Goal: Task Accomplishment & Management: Manage account settings

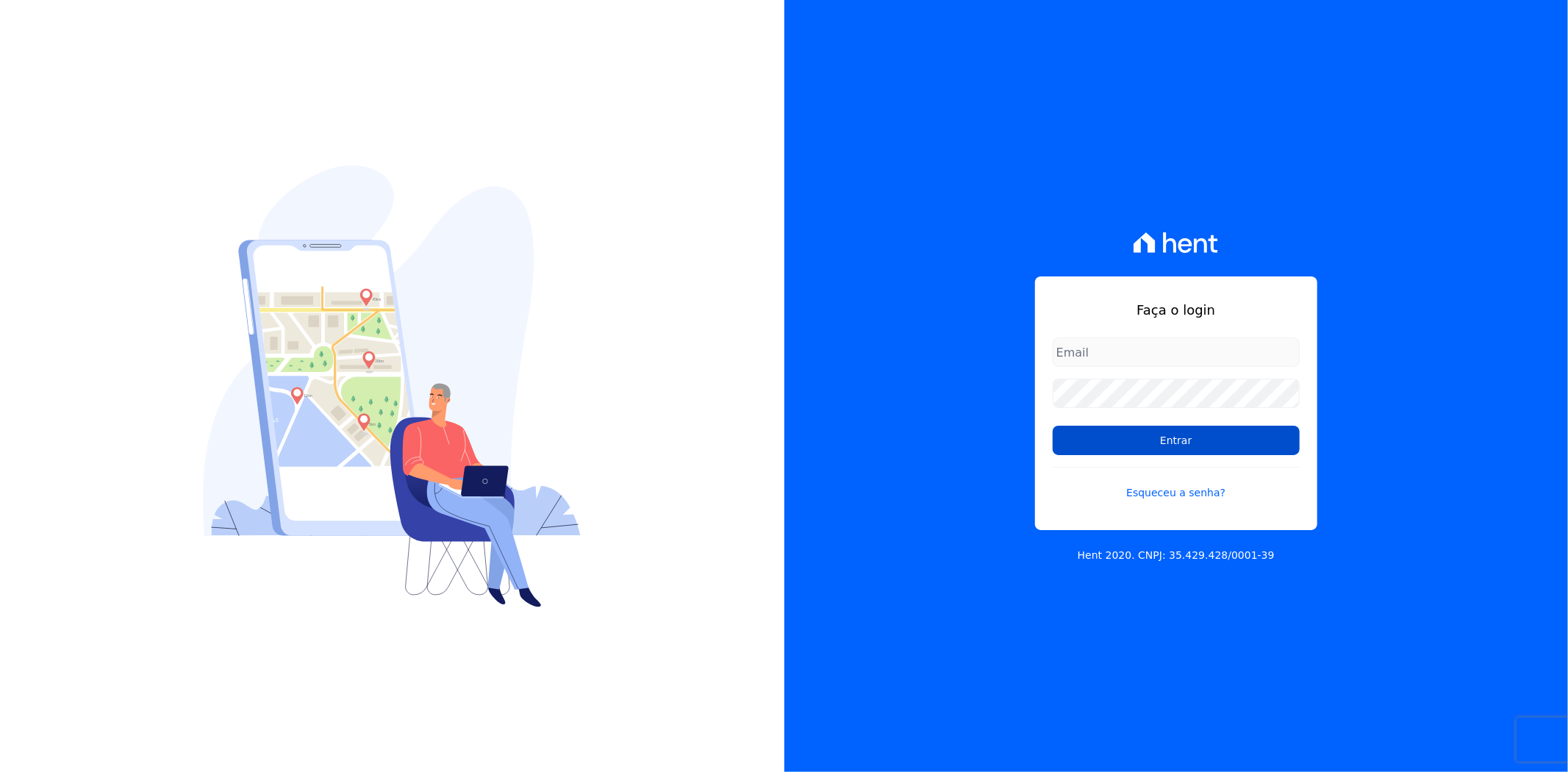
type input "[PERSON_NAME][EMAIL_ADDRESS][PERSON_NAME][DOMAIN_NAME]"
click at [1159, 443] on input "Entrar" at bounding box center [1176, 440] width 247 height 29
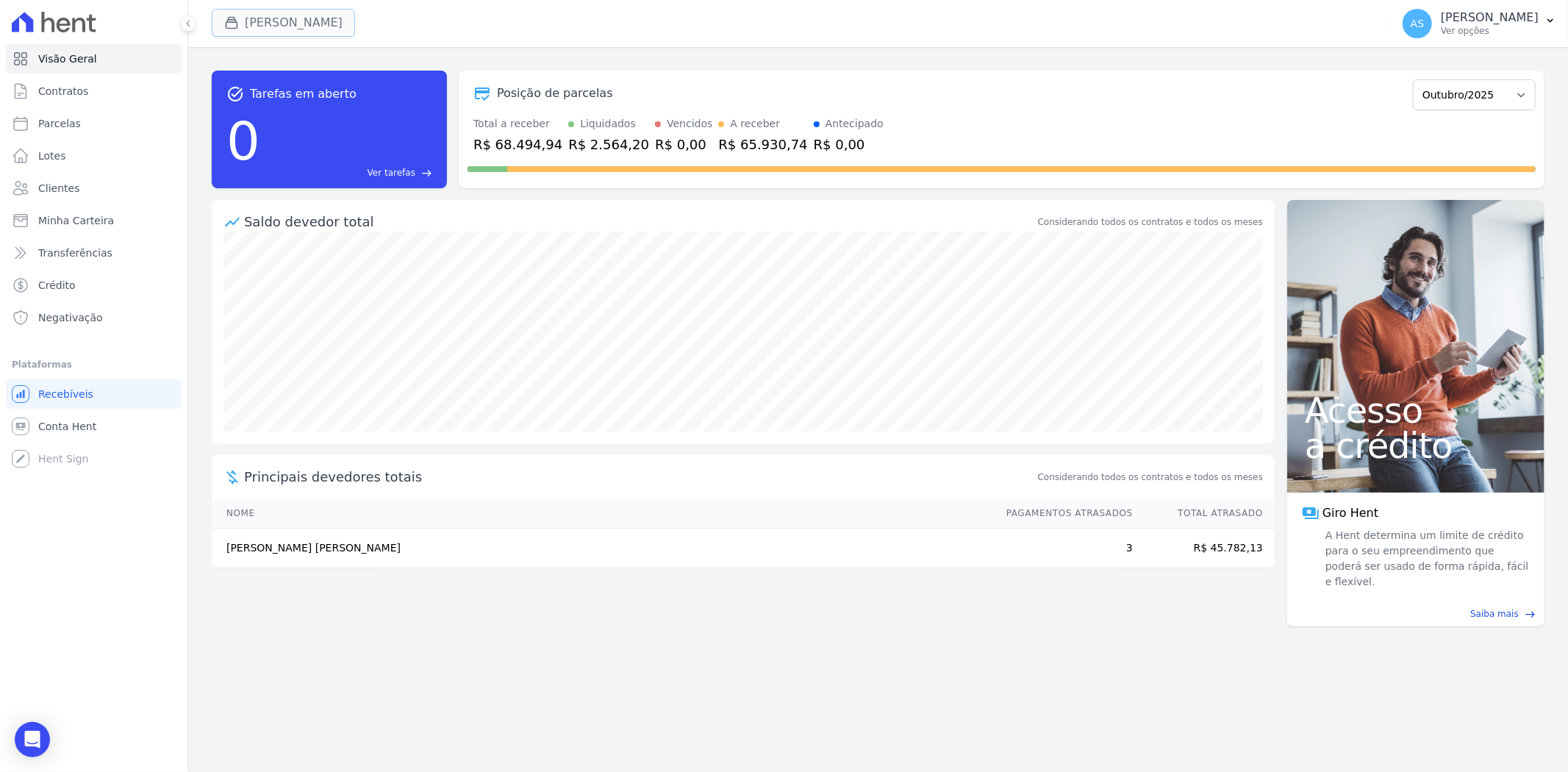
click at [276, 32] on button "[PERSON_NAME]" at bounding box center [283, 22] width 143 height 28
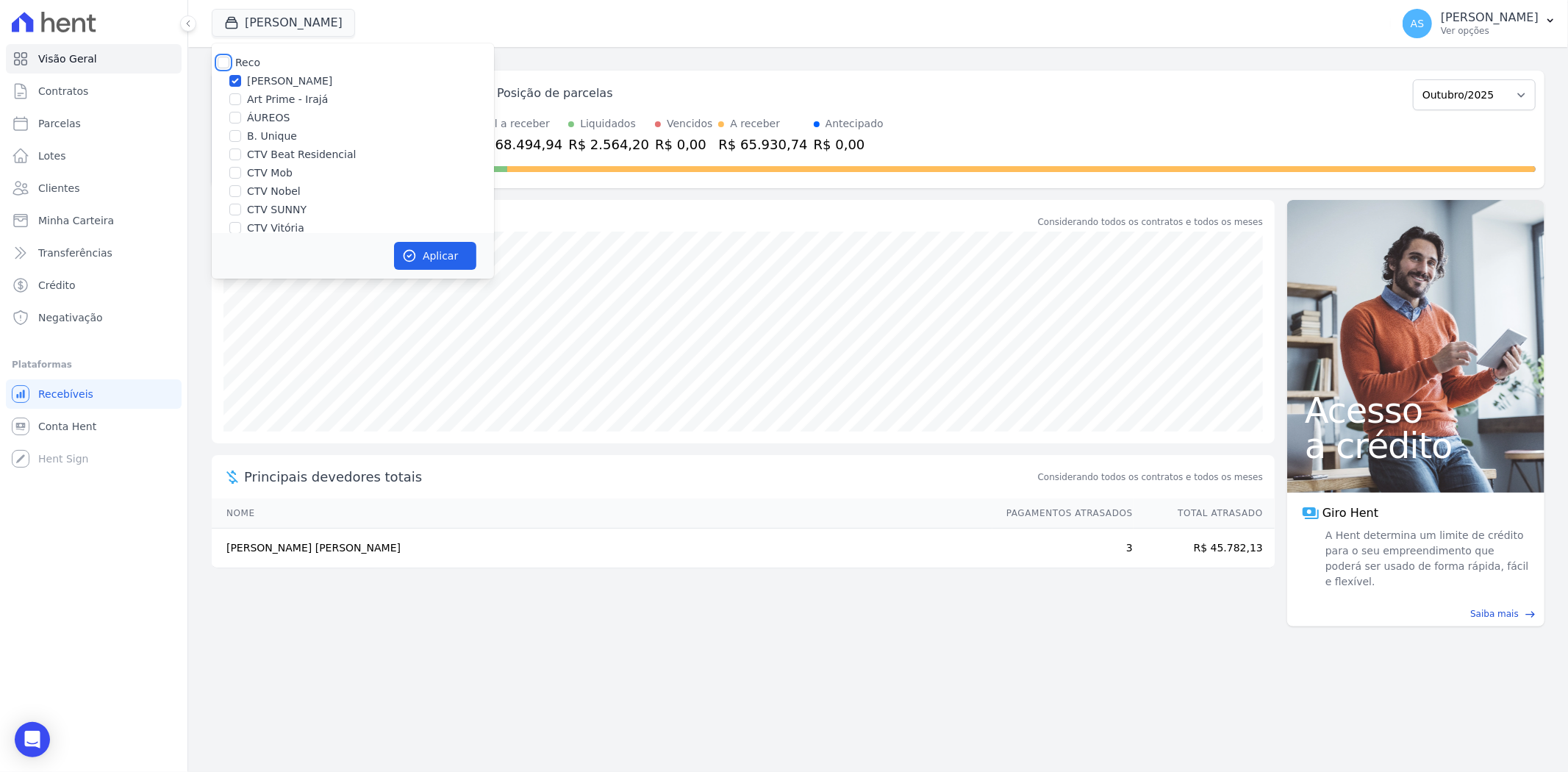
click at [220, 60] on input "Reco" at bounding box center [223, 62] width 12 height 12
checkbox input "true"
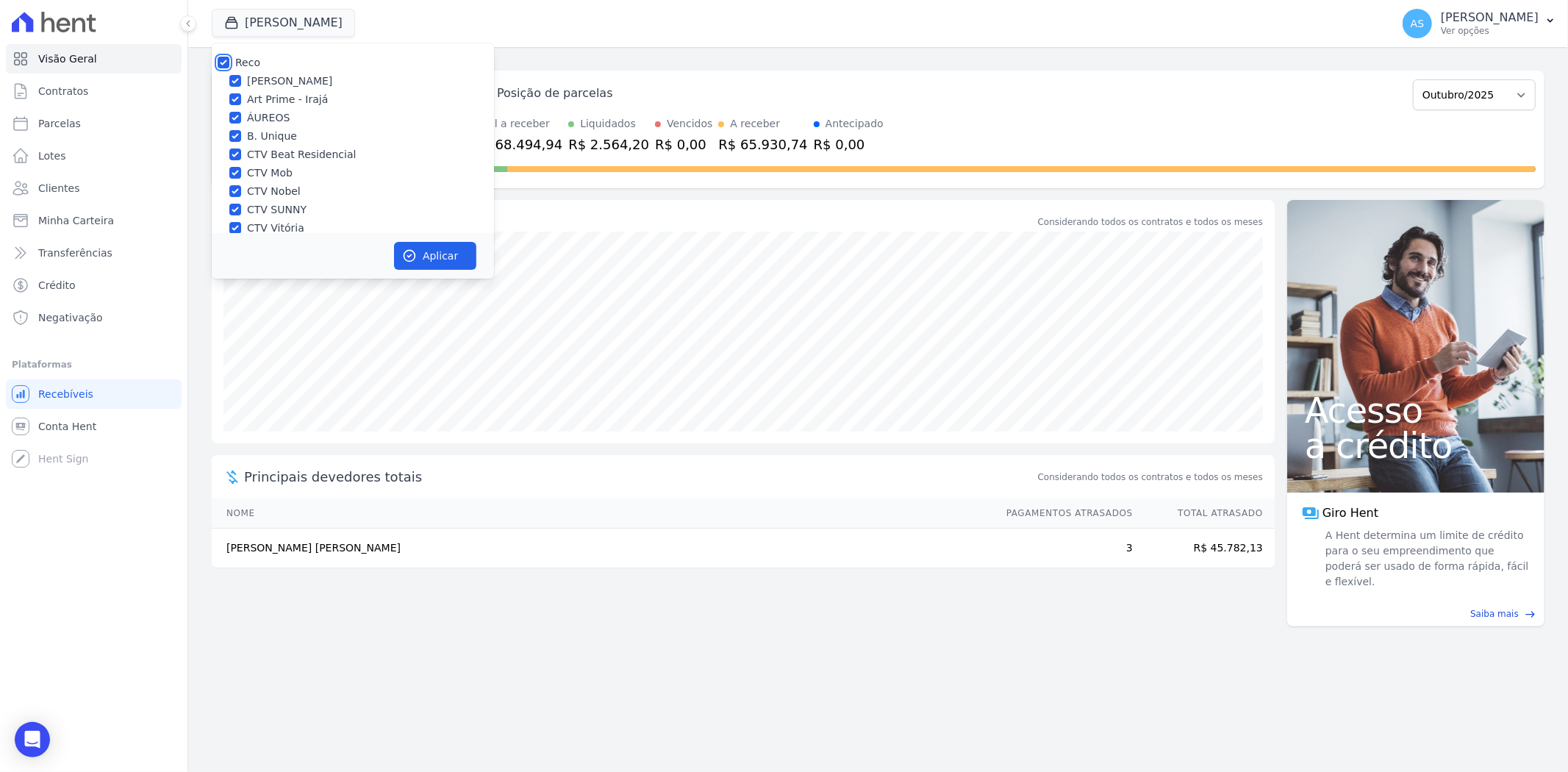
checkbox input "true"
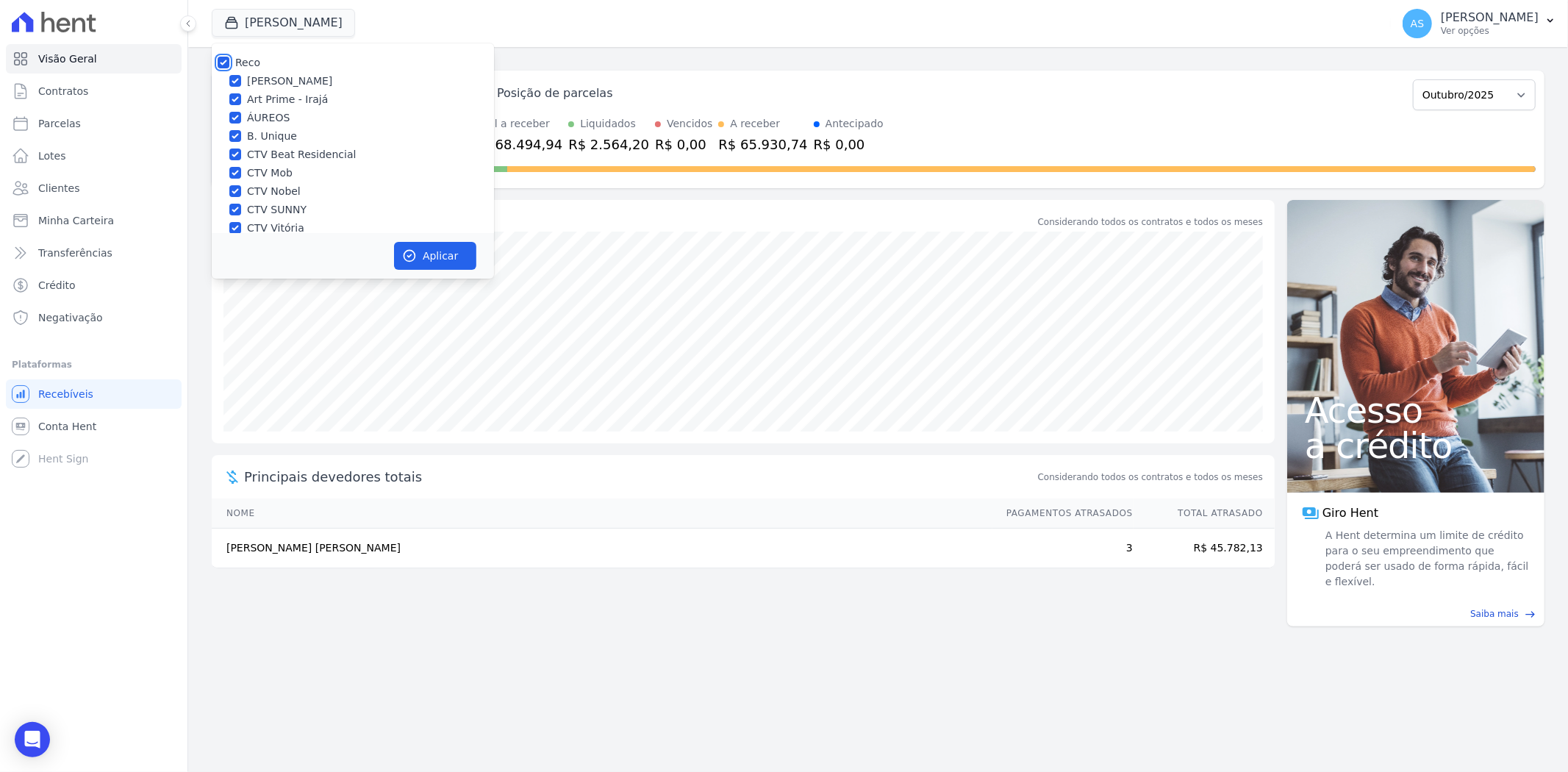
checkbox input "true"
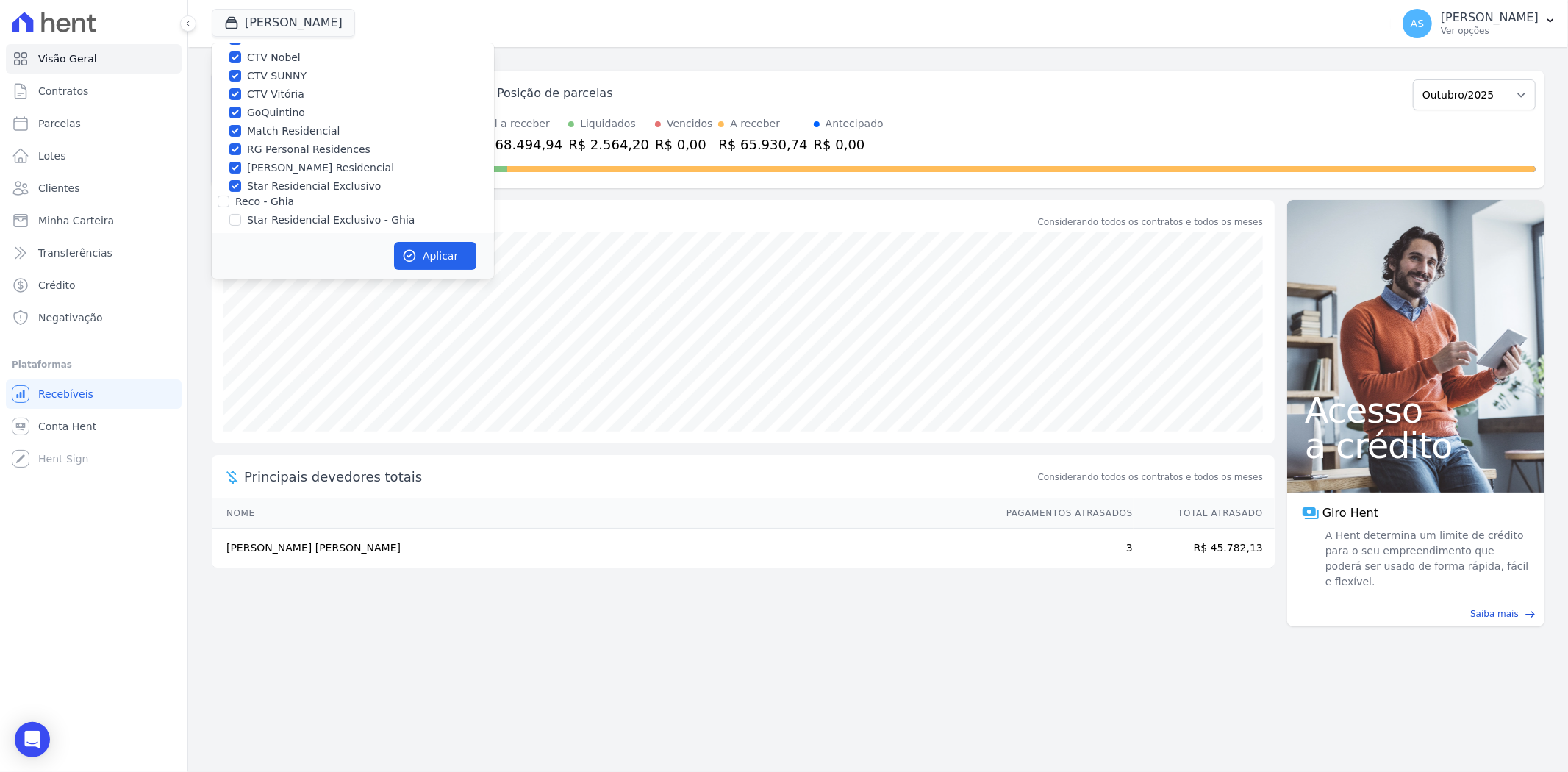
scroll to position [141, 0]
click at [231, 214] on input "Star Residencial Exclusivo - Ghia" at bounding box center [235, 213] width 12 height 12
checkbox input "true"
click at [427, 254] on button "Aplicar" at bounding box center [436, 255] width 83 height 28
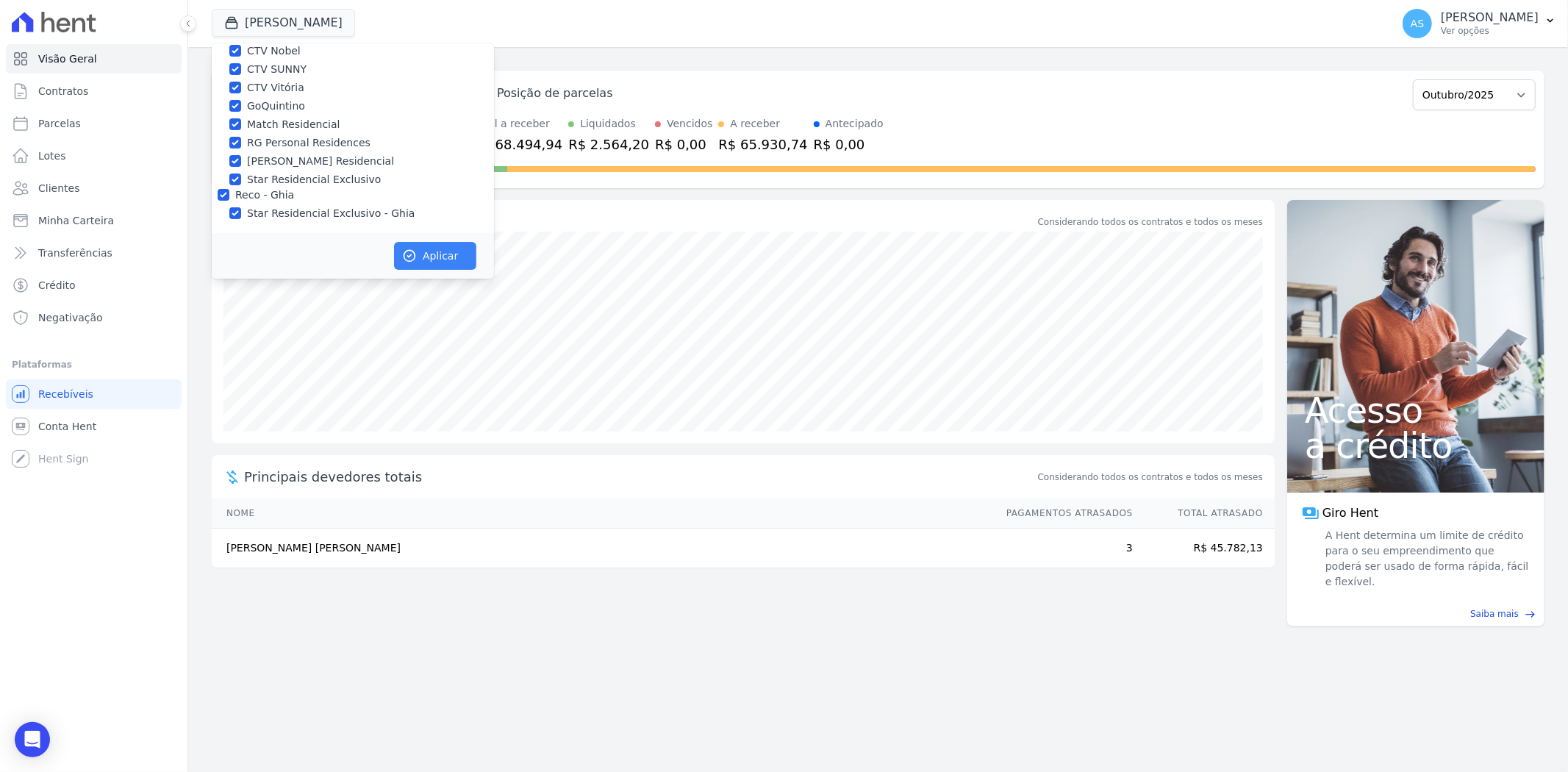
scroll to position [137, 0]
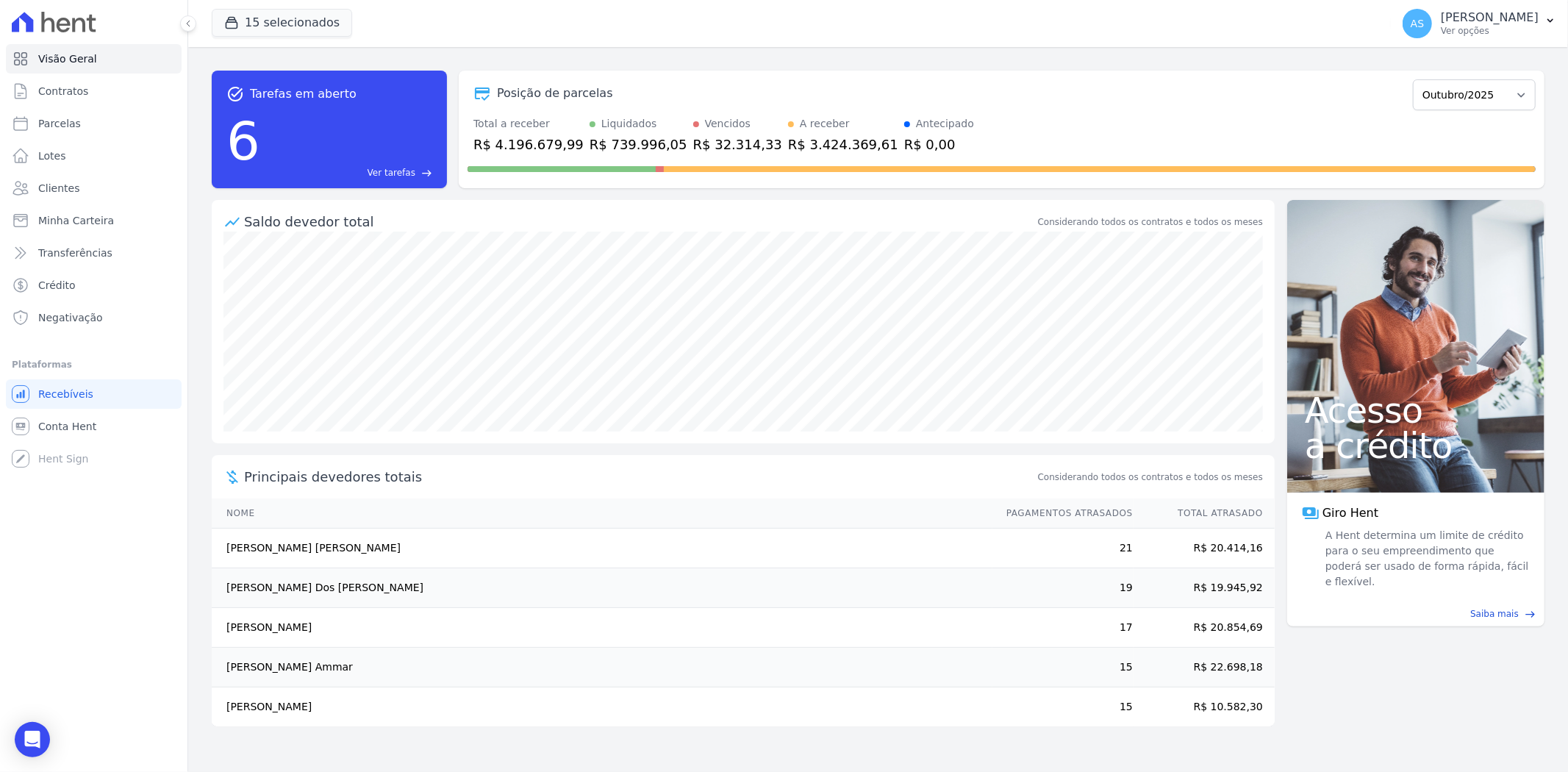
click at [409, 165] on div "6 Ver tarefas east" at bounding box center [329, 141] width 206 height 76
click at [406, 172] on span "Ver tarefas" at bounding box center [391, 173] width 48 height 14
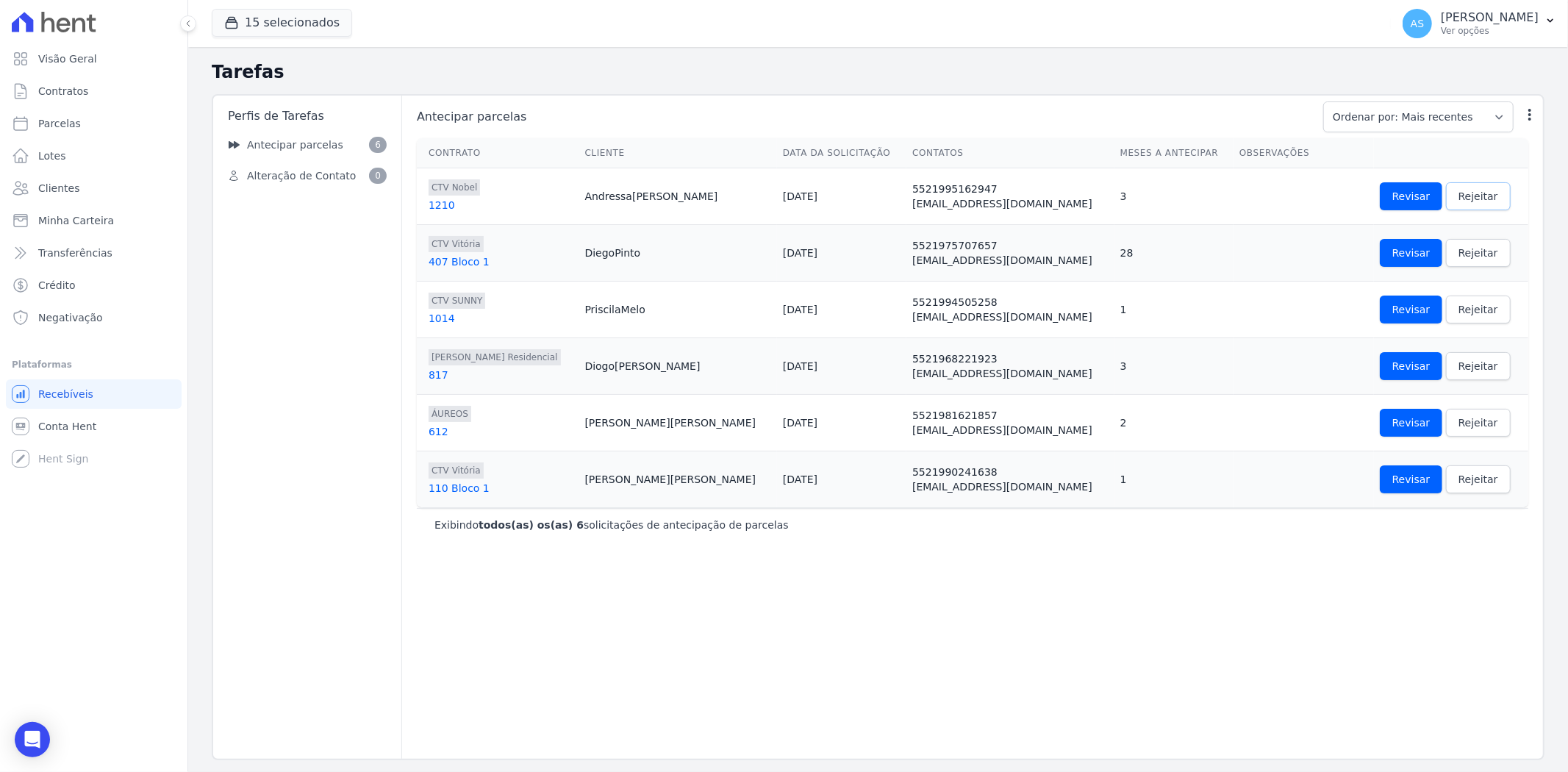
click at [1451, 185] on link "Rejeitar" at bounding box center [1477, 196] width 64 height 28
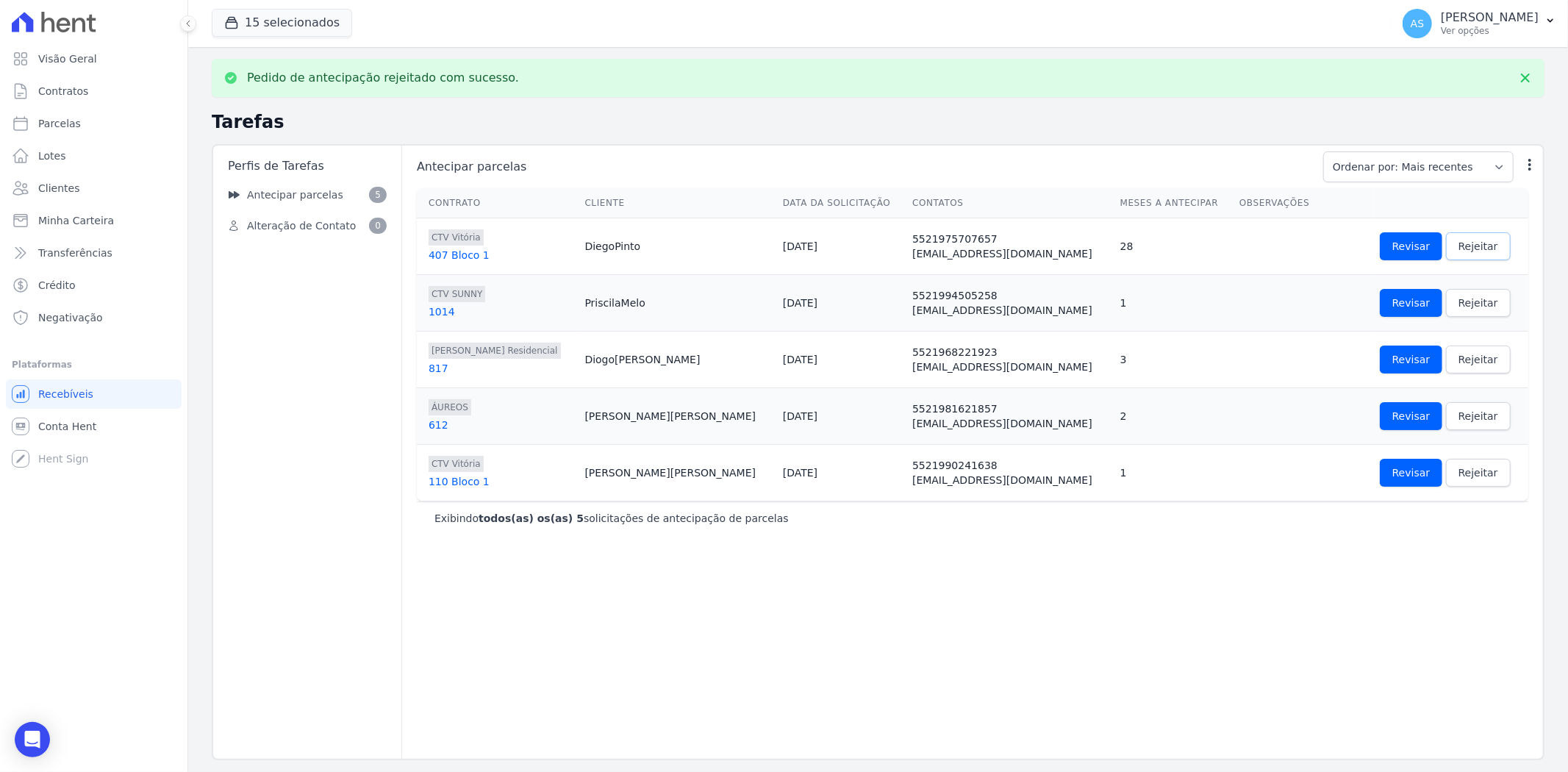
click at [1458, 246] on span "Rejeitar" at bounding box center [1478, 246] width 40 height 14
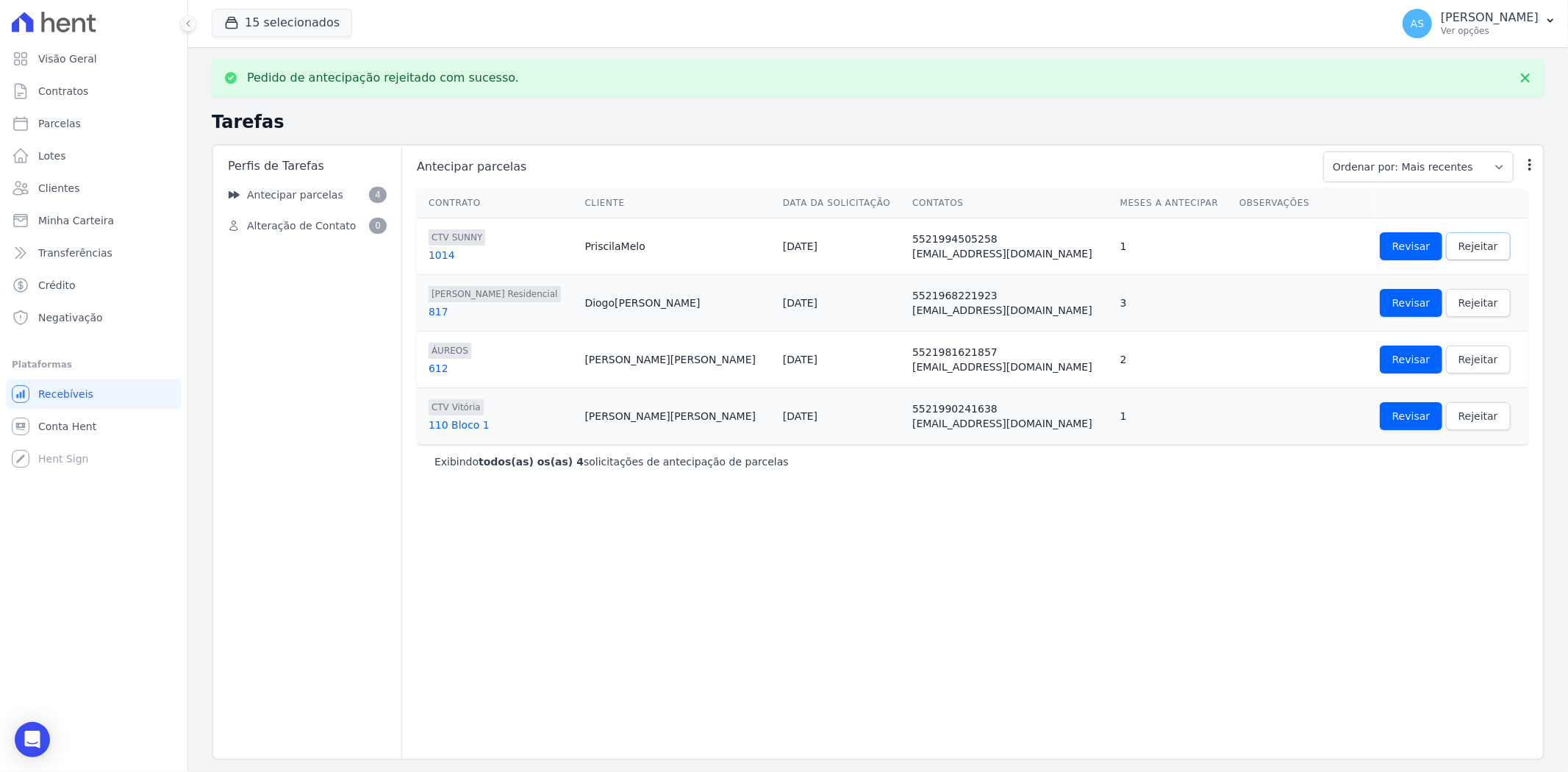
click at [1458, 247] on span "Rejeitar" at bounding box center [1478, 246] width 40 height 14
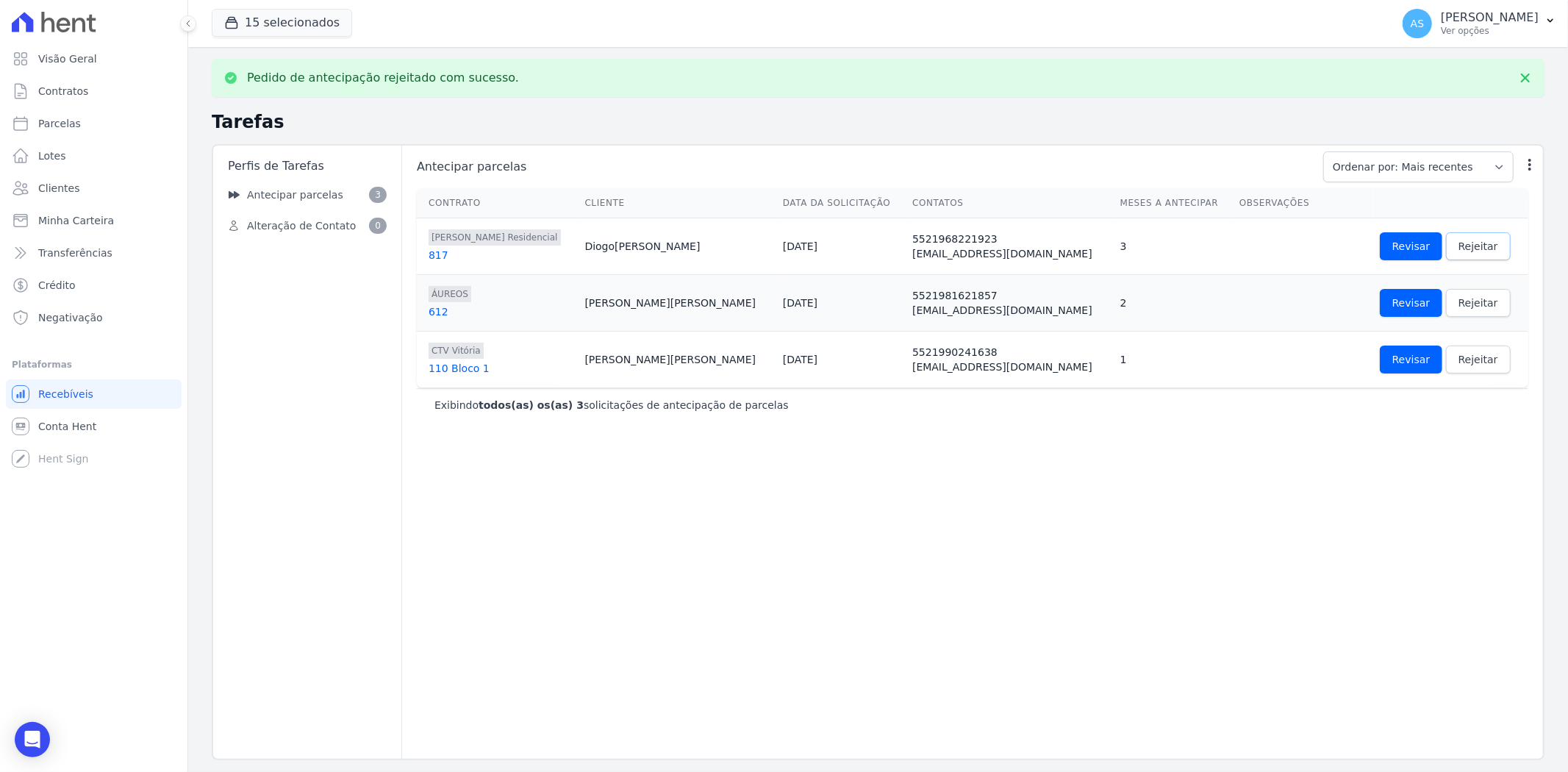
click at [1458, 248] on span "Rejeitar" at bounding box center [1478, 246] width 40 height 14
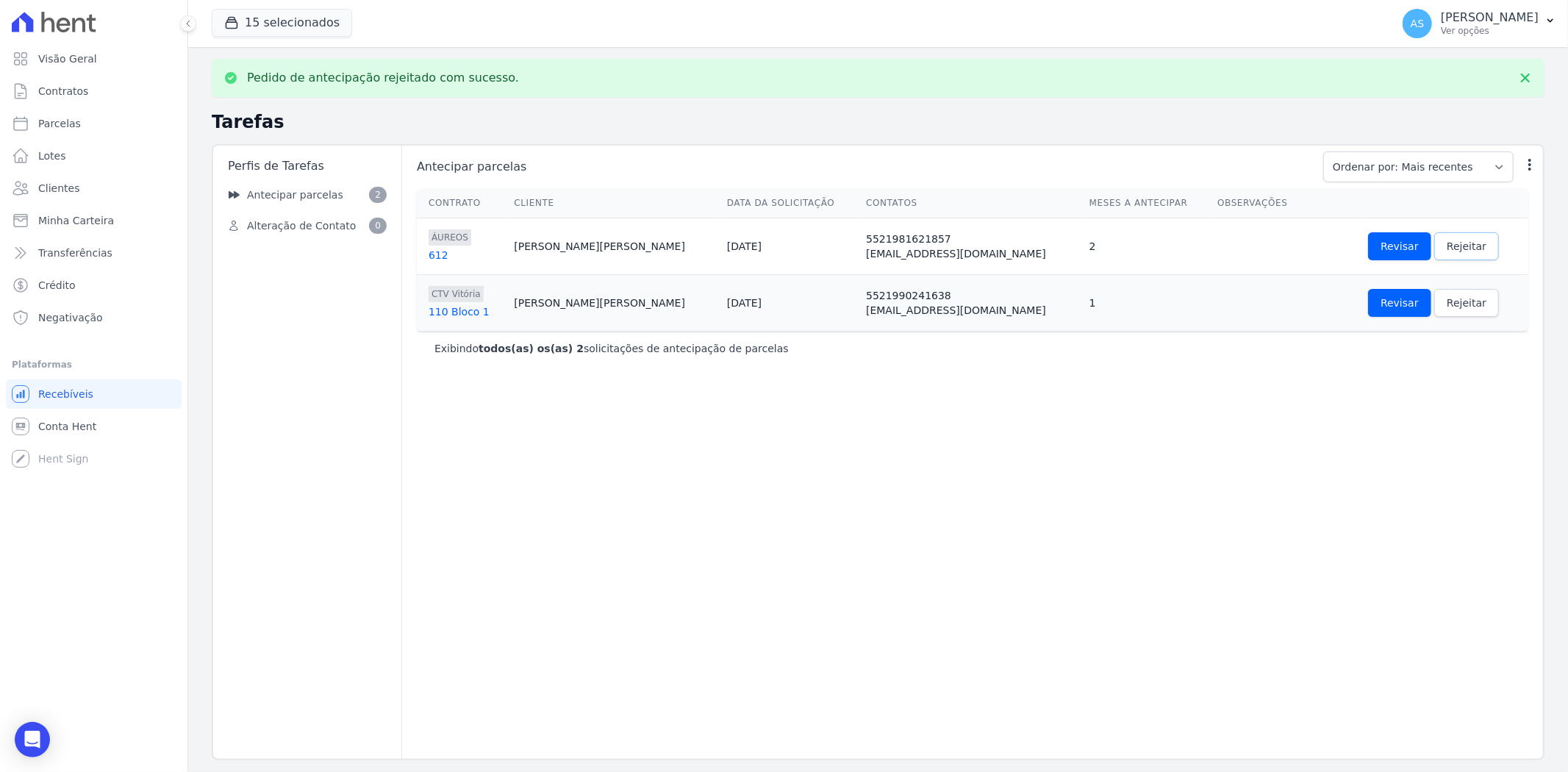
click at [1446, 250] on span "Rejeitar" at bounding box center [1466, 246] width 40 height 14
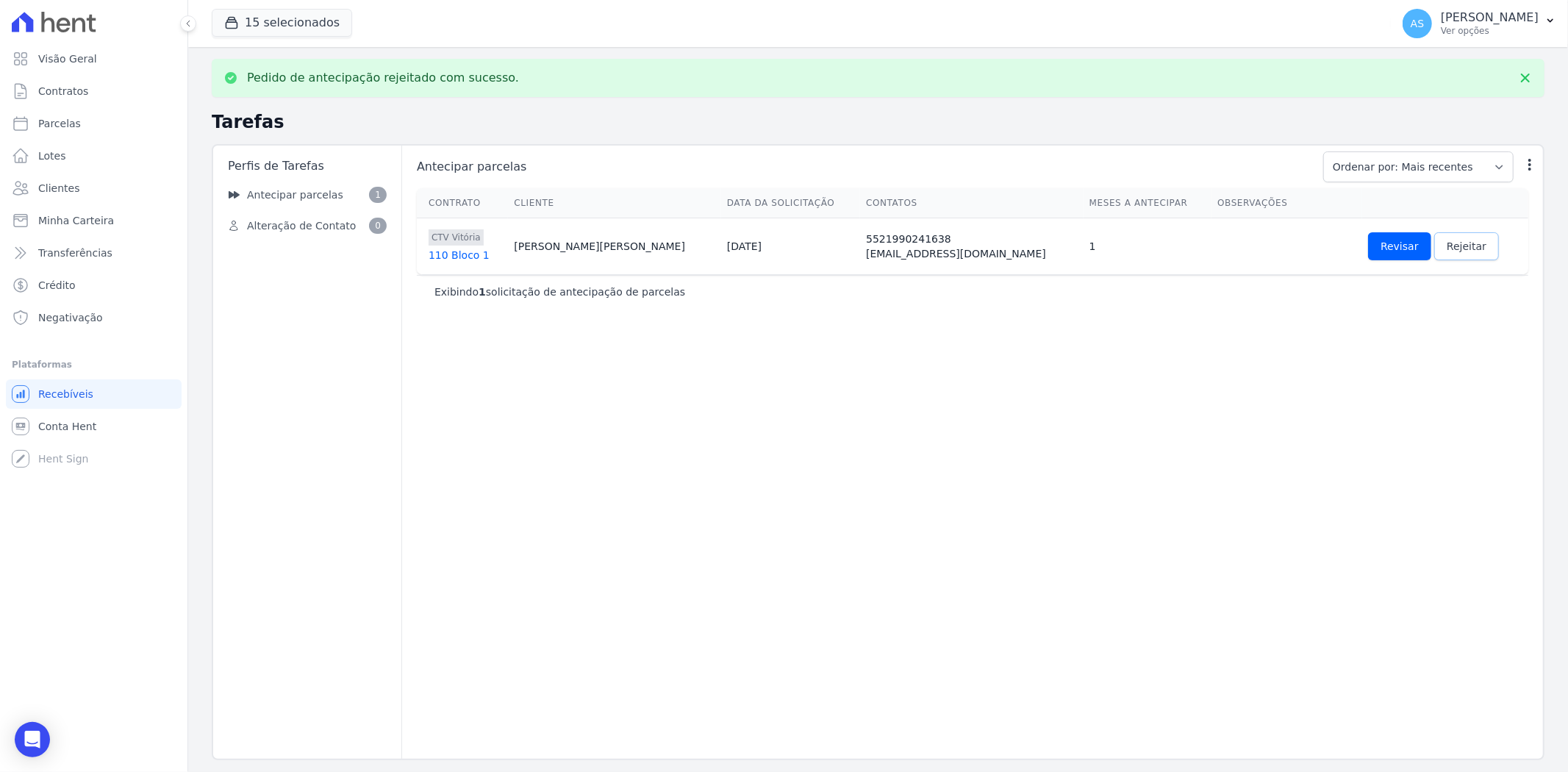
click at [1446, 245] on span "Rejeitar" at bounding box center [1466, 246] width 40 height 14
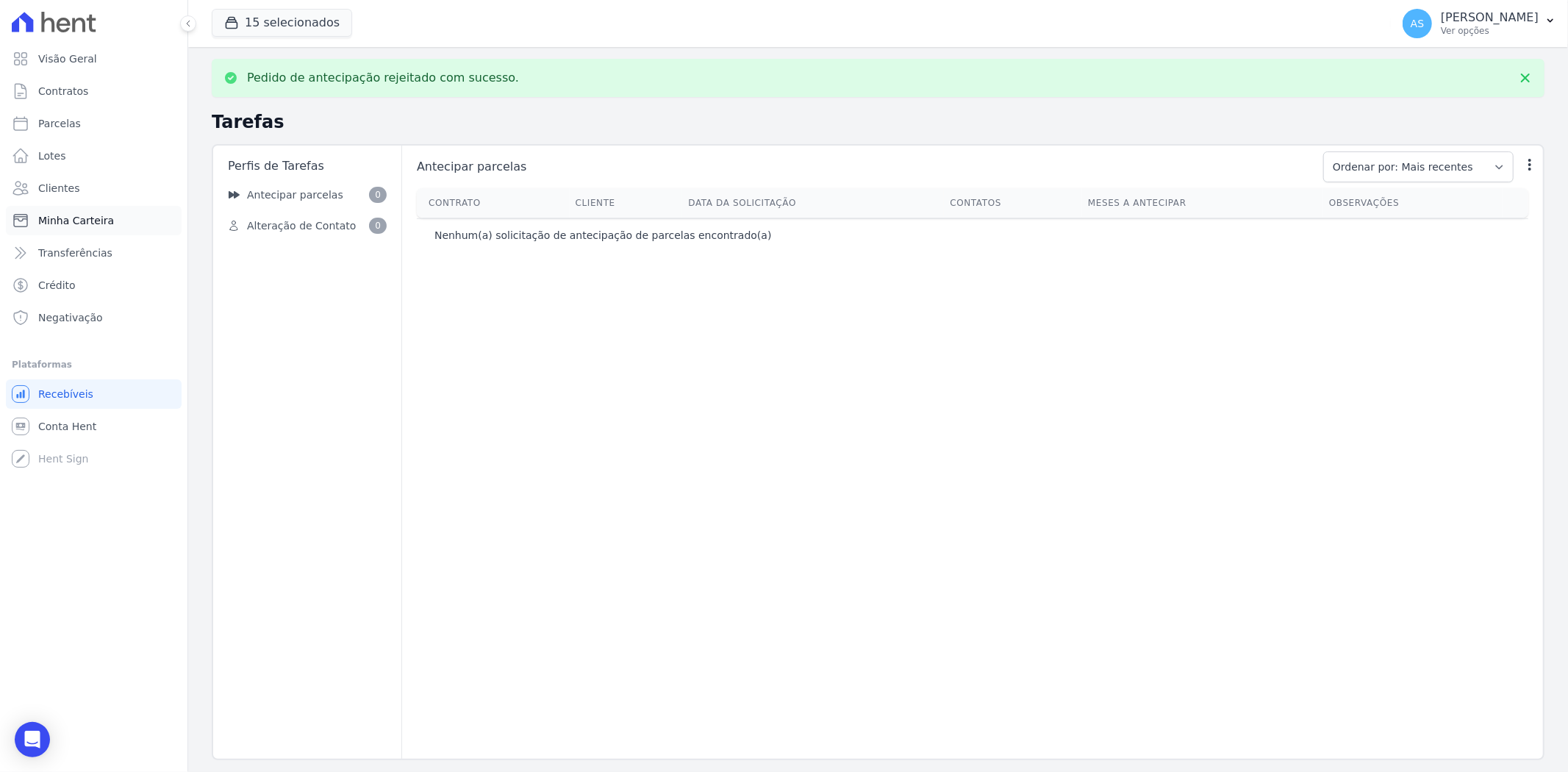
click at [61, 215] on span "Minha Carteira" at bounding box center [76, 220] width 76 height 14
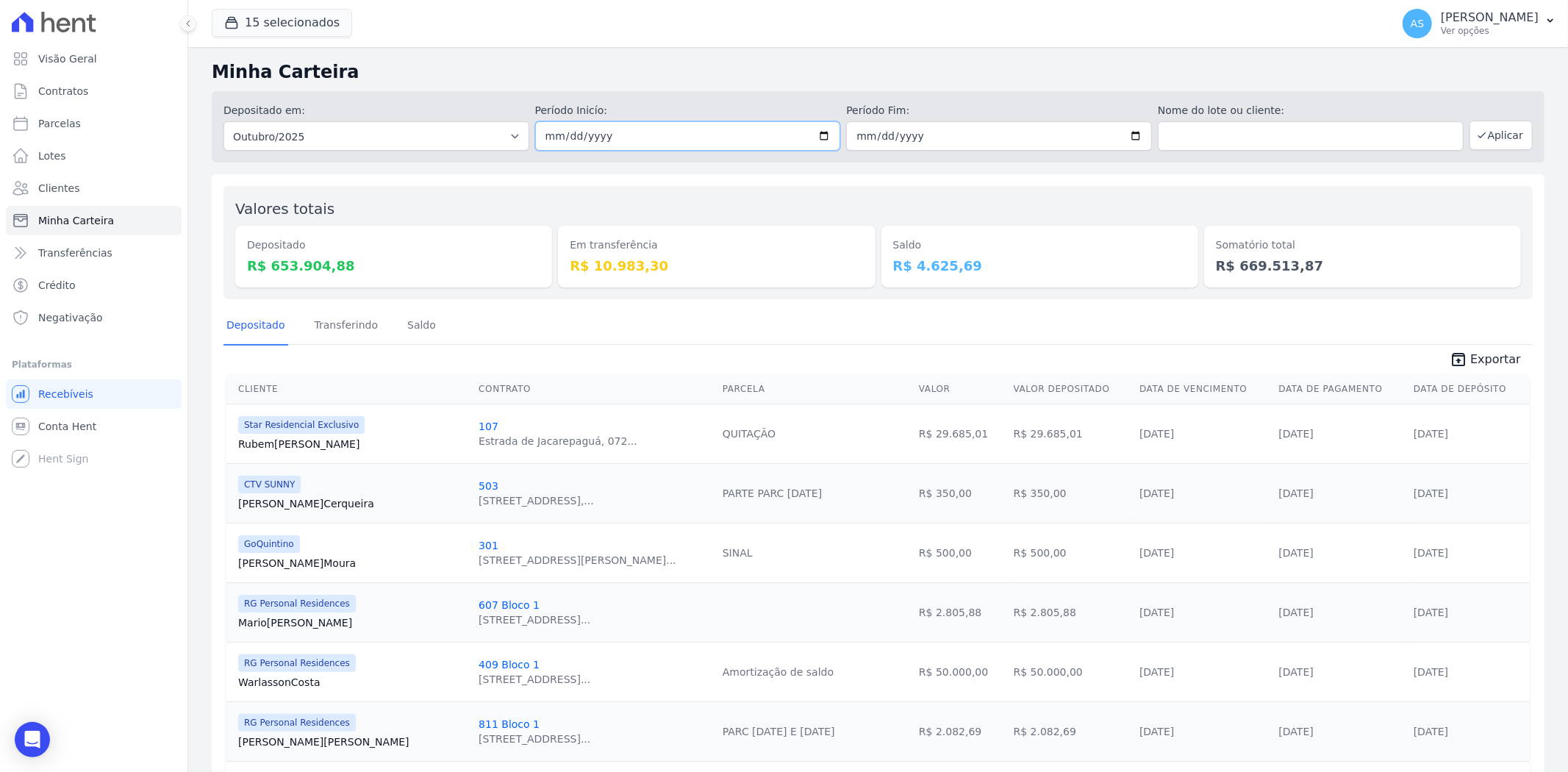
click at [821, 140] on input "2025-10-01" at bounding box center [688, 136] width 306 height 29
type input "[DATE]"
click at [1126, 141] on input "2025-10-31" at bounding box center [999, 136] width 306 height 29
type input "[DATE]"
click at [1503, 127] on button "Aplicar" at bounding box center [1501, 135] width 64 height 29
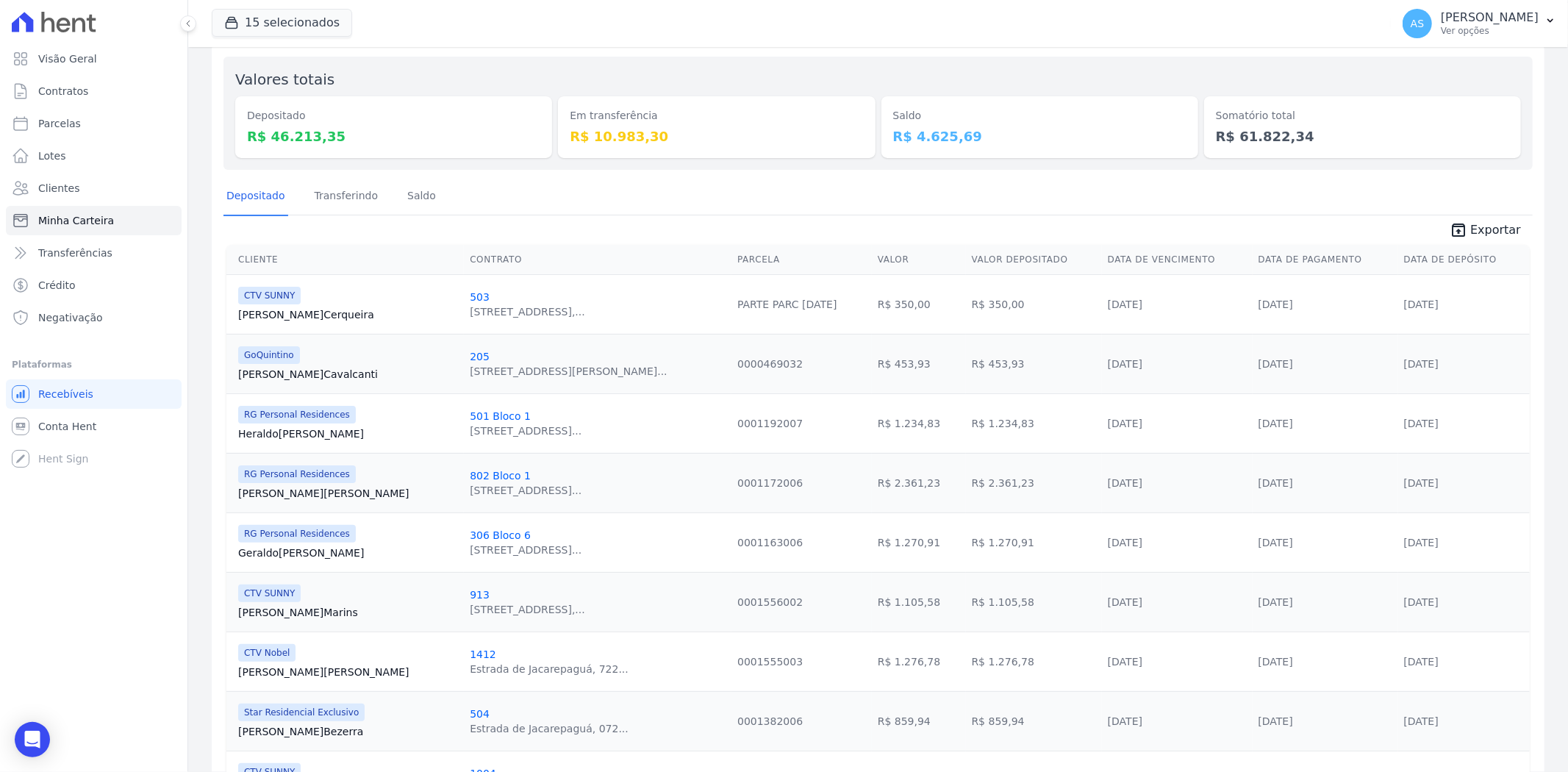
scroll to position [56, 0]
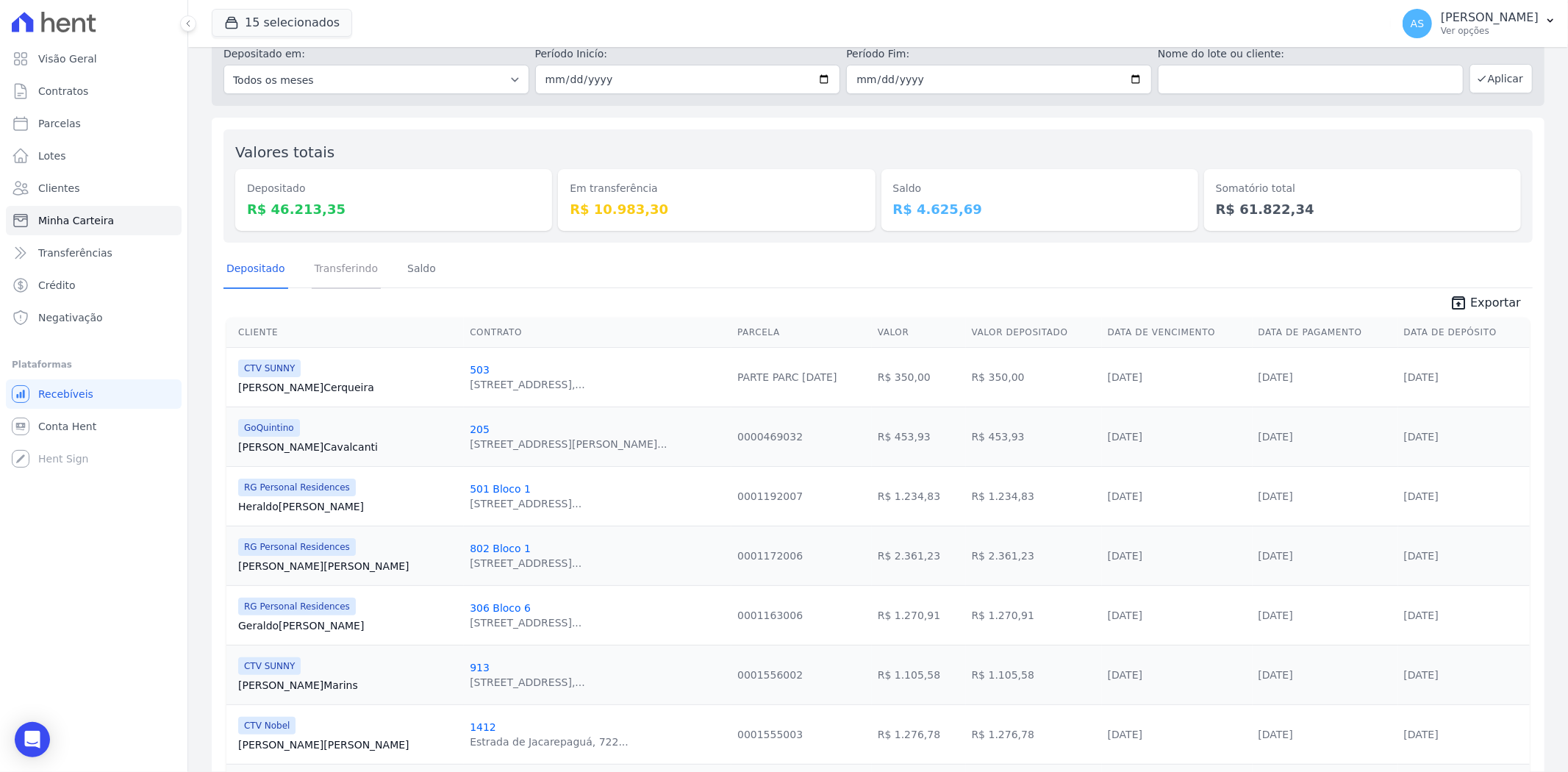
click at [334, 262] on link "Transferindo" at bounding box center [347, 270] width 70 height 38
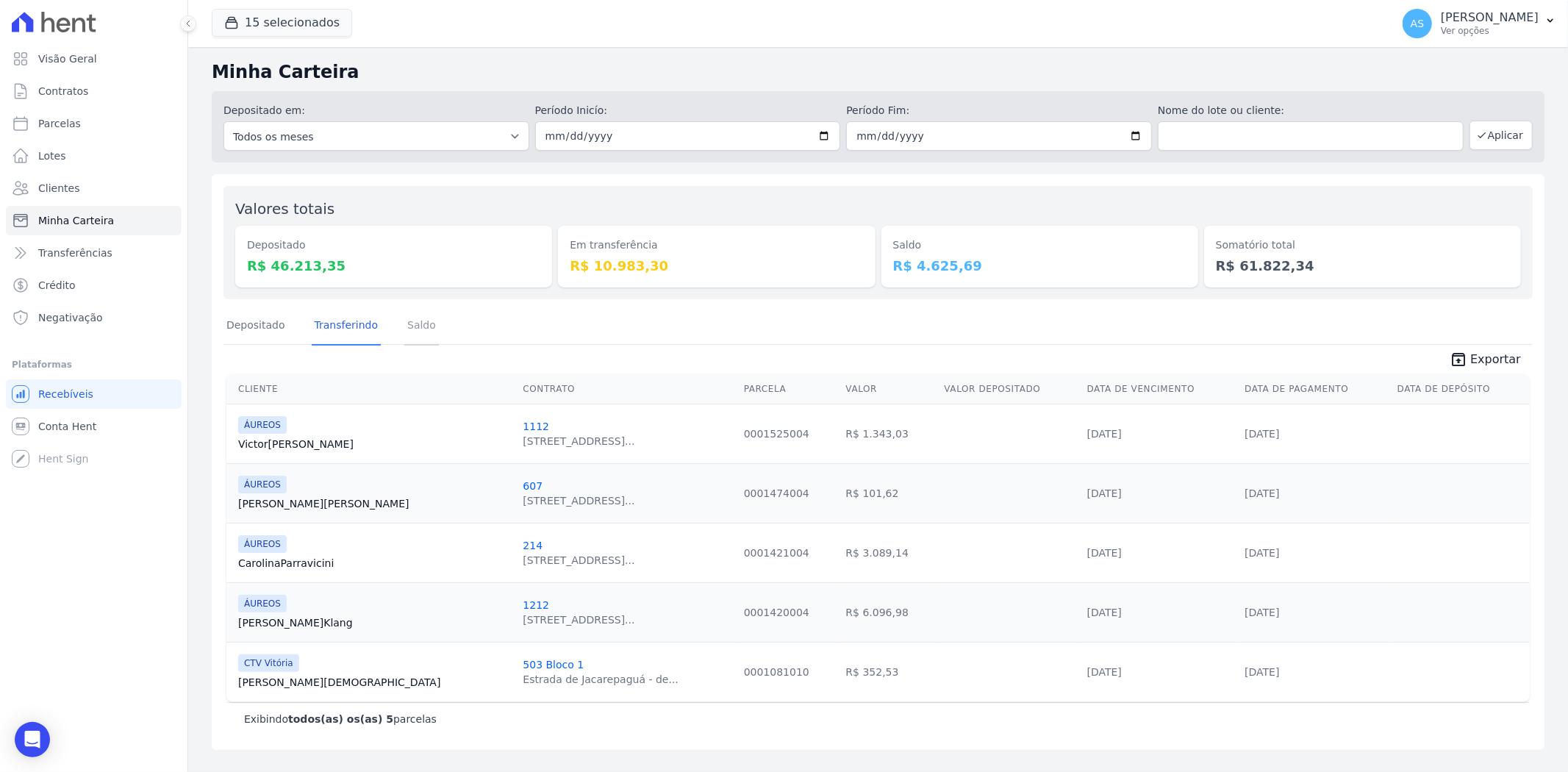
click at [412, 329] on link "Saldo" at bounding box center [421, 326] width 34 height 38
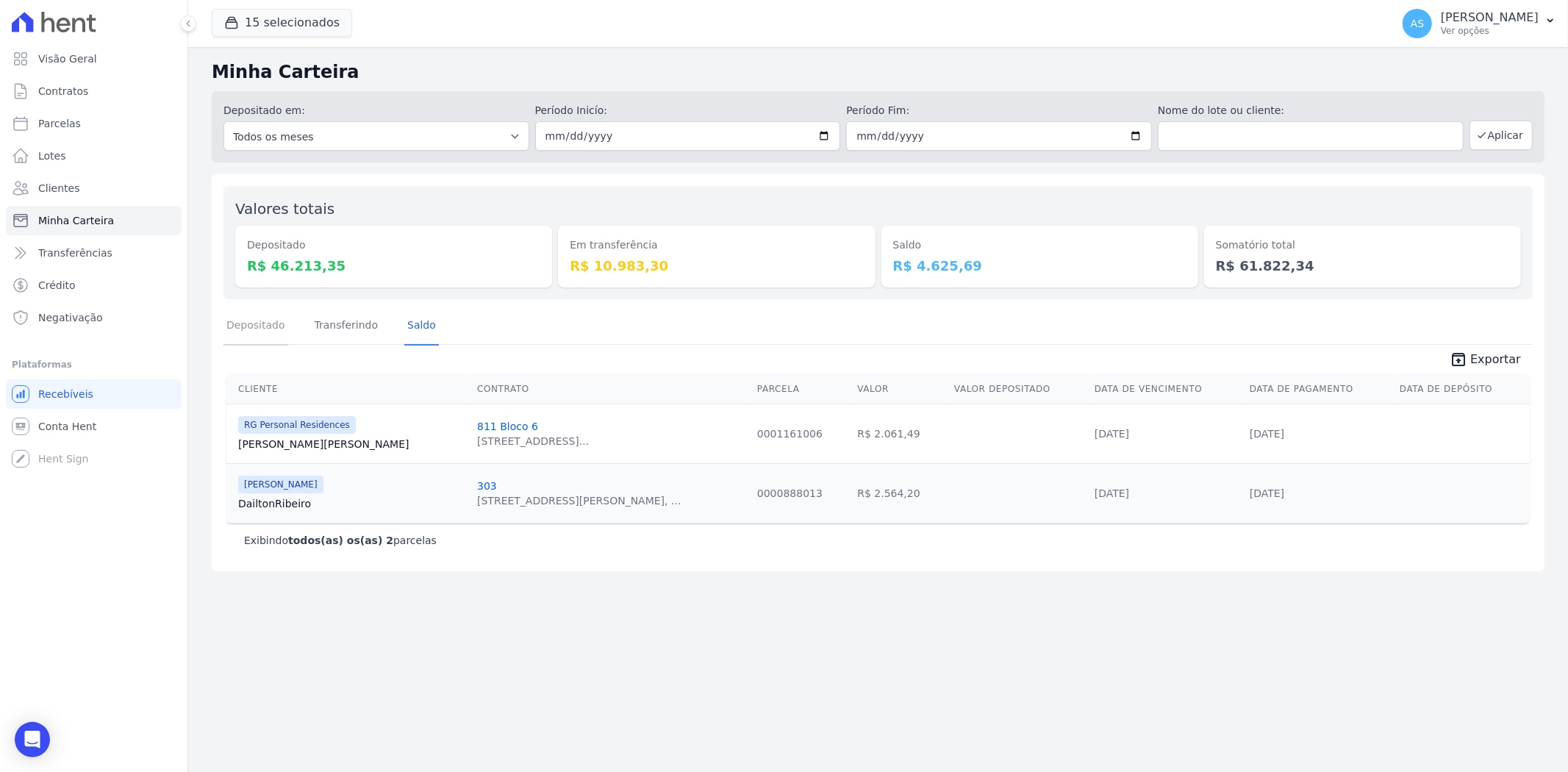
click at [246, 328] on link "Depositado" at bounding box center [255, 326] width 64 height 38
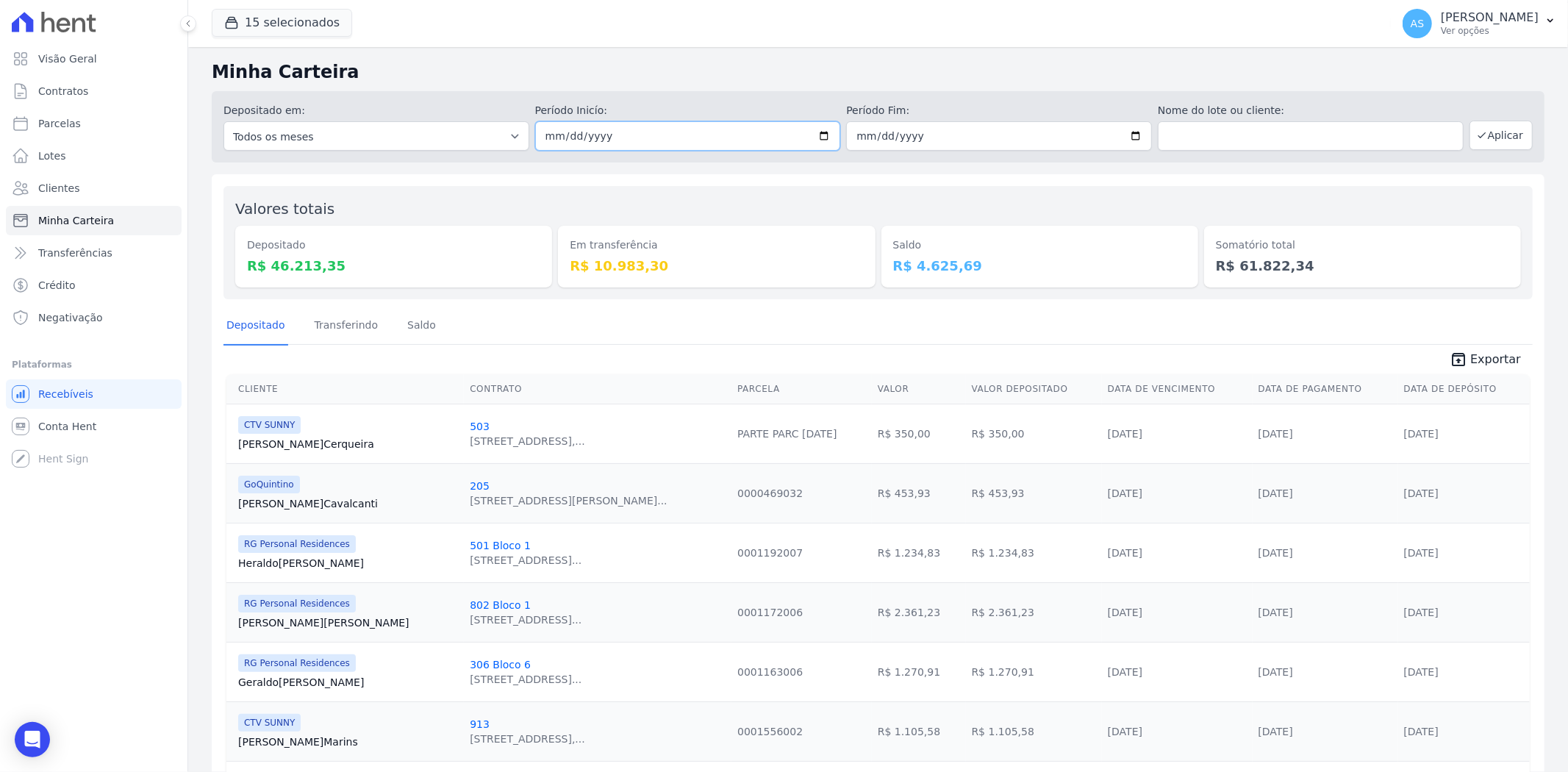
click at [817, 134] on input "[DATE]" at bounding box center [688, 136] width 306 height 29
type input "2025-10-08"
click at [1483, 137] on button "Aplicar" at bounding box center [1501, 135] width 64 height 29
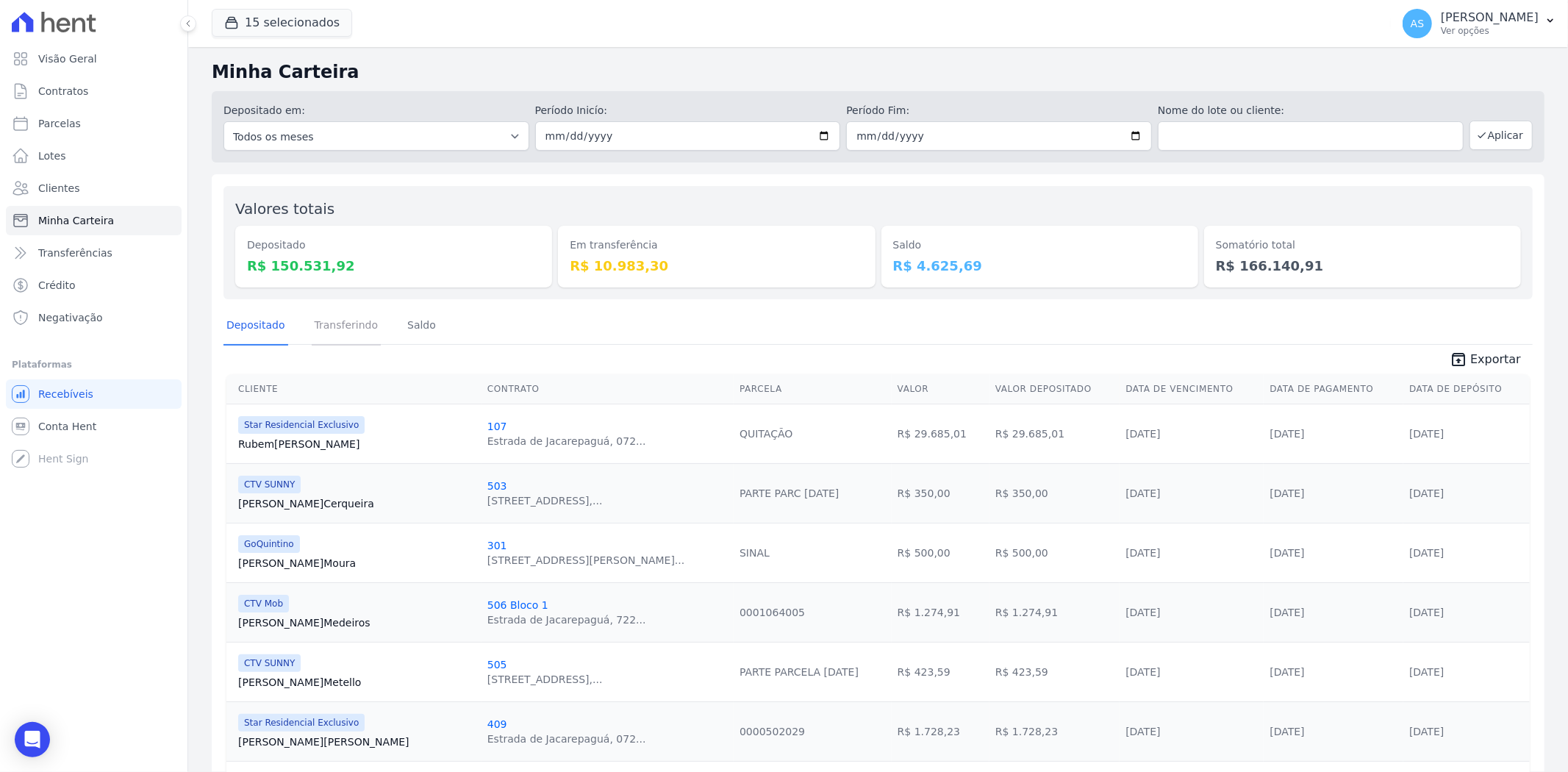
click at [340, 326] on link "Transferindo" at bounding box center [347, 326] width 70 height 38
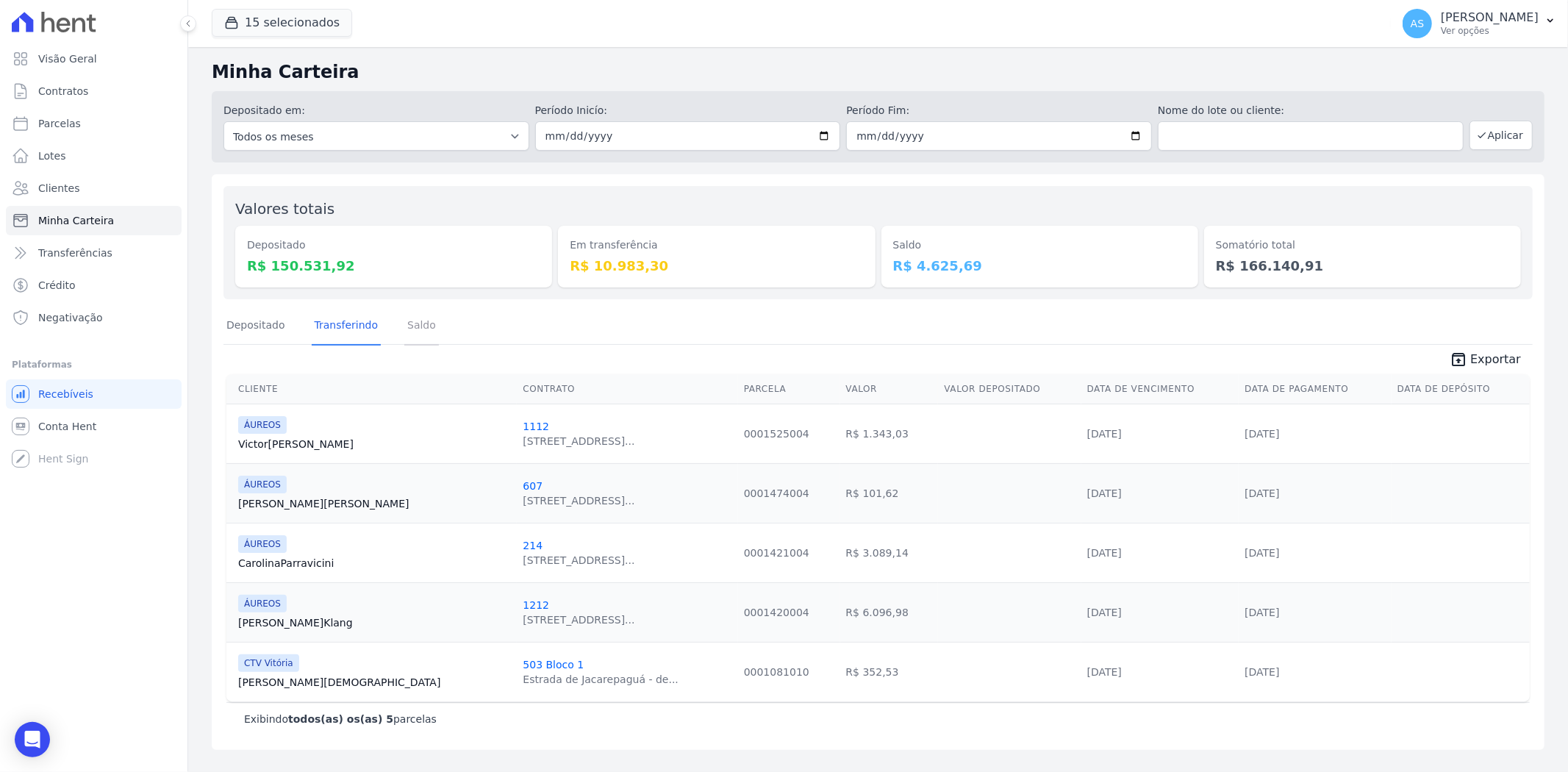
click at [417, 319] on link "Saldo" at bounding box center [421, 326] width 34 height 38
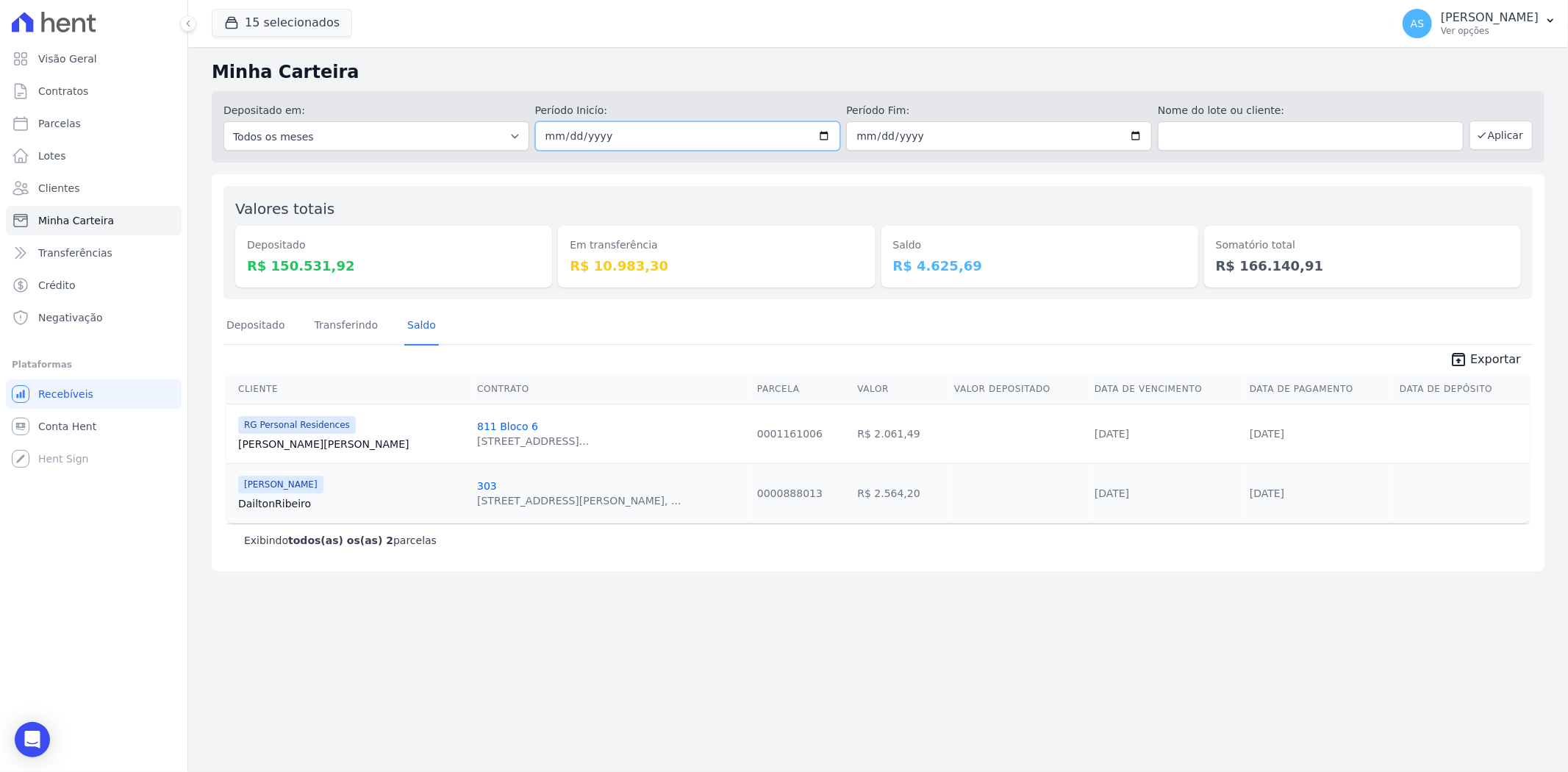
click at [828, 130] on input "2025-10-08" at bounding box center [688, 136] width 306 height 29
type input "[DATE]"
click at [1523, 138] on button "Aplicar" at bounding box center [1501, 135] width 64 height 29
click at [347, 322] on link "Transferindo" at bounding box center [347, 326] width 70 height 38
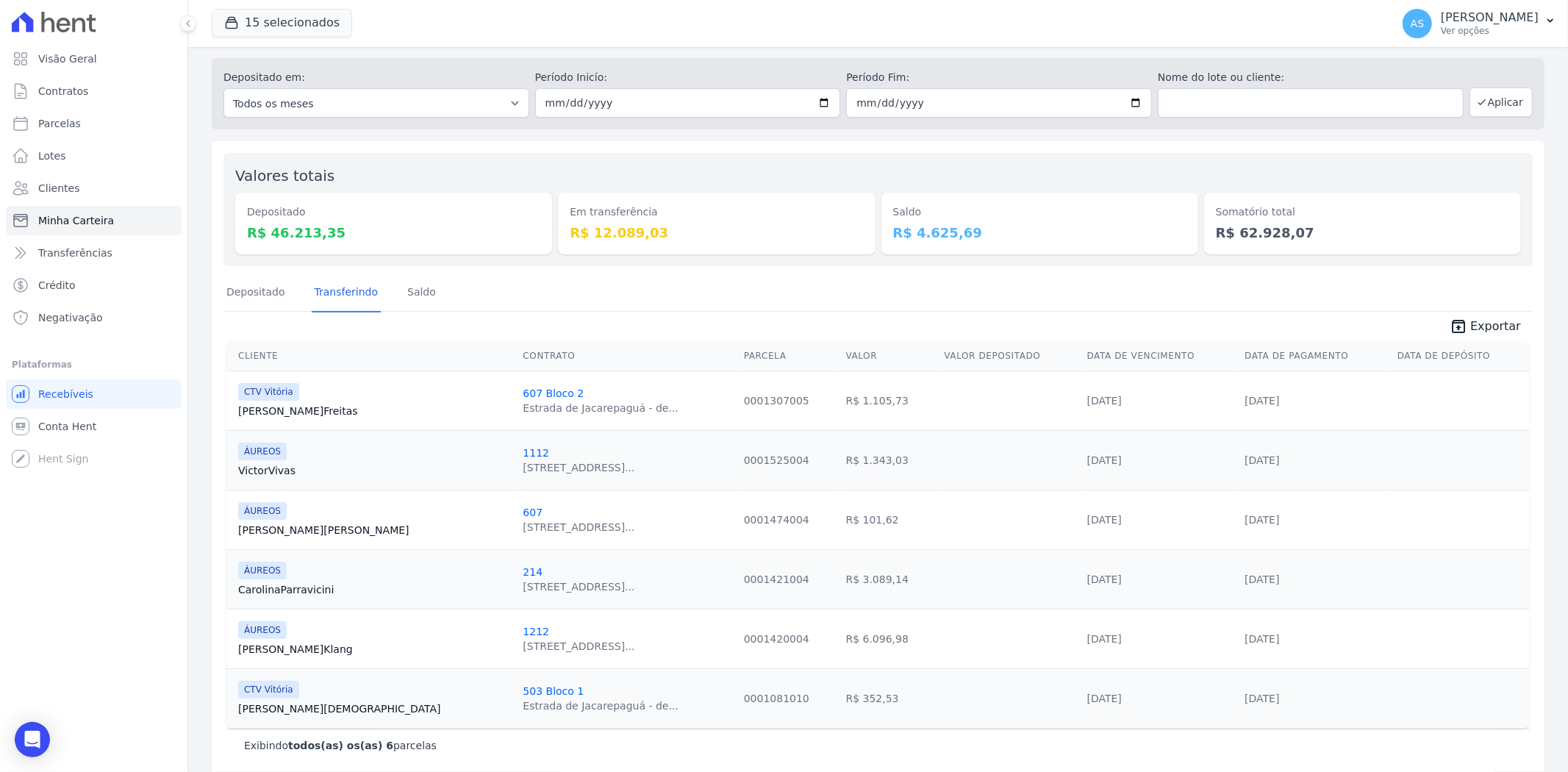
scroll to position [48, 0]
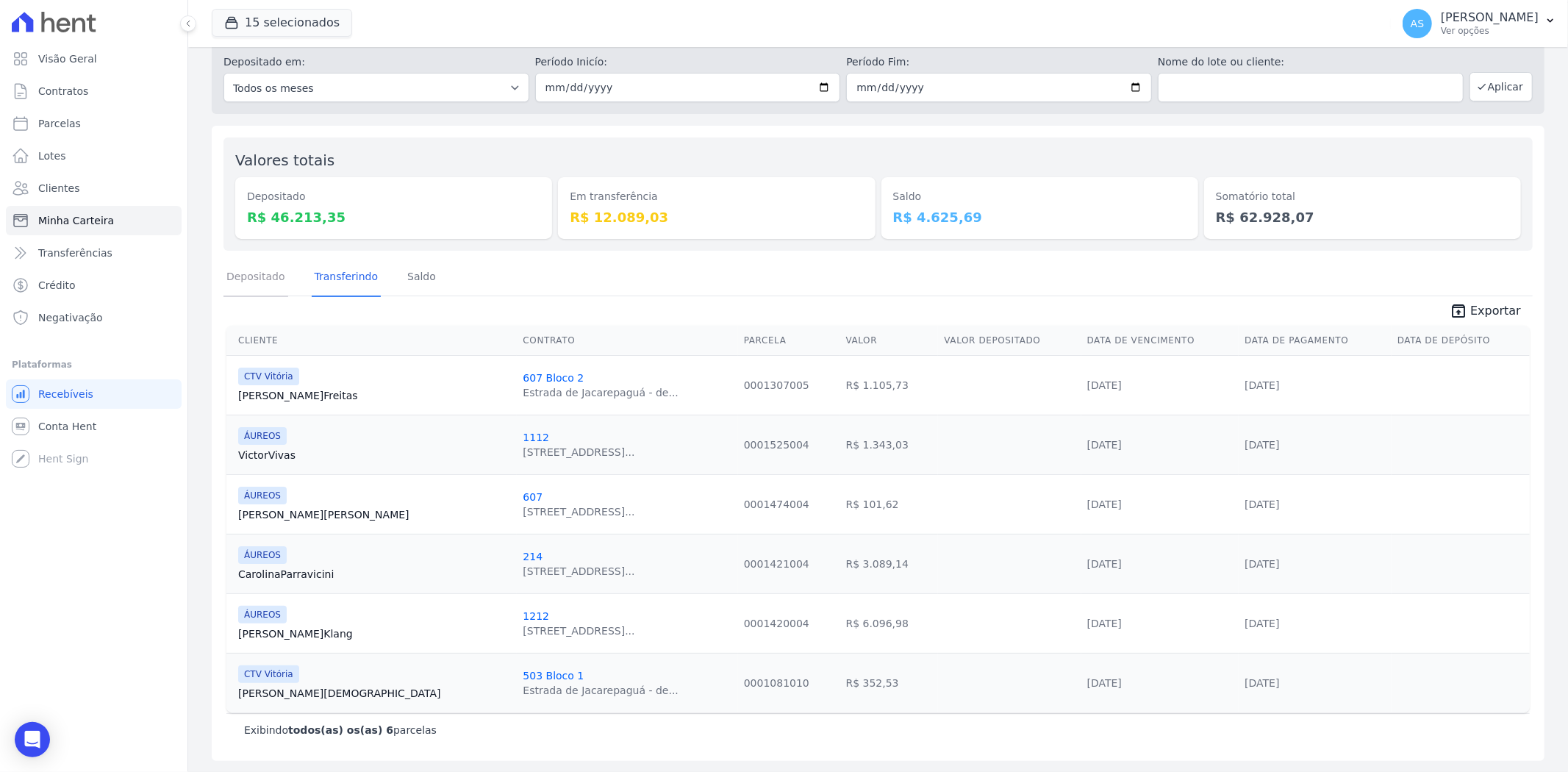
click at [256, 274] on link "Depositado" at bounding box center [255, 277] width 64 height 38
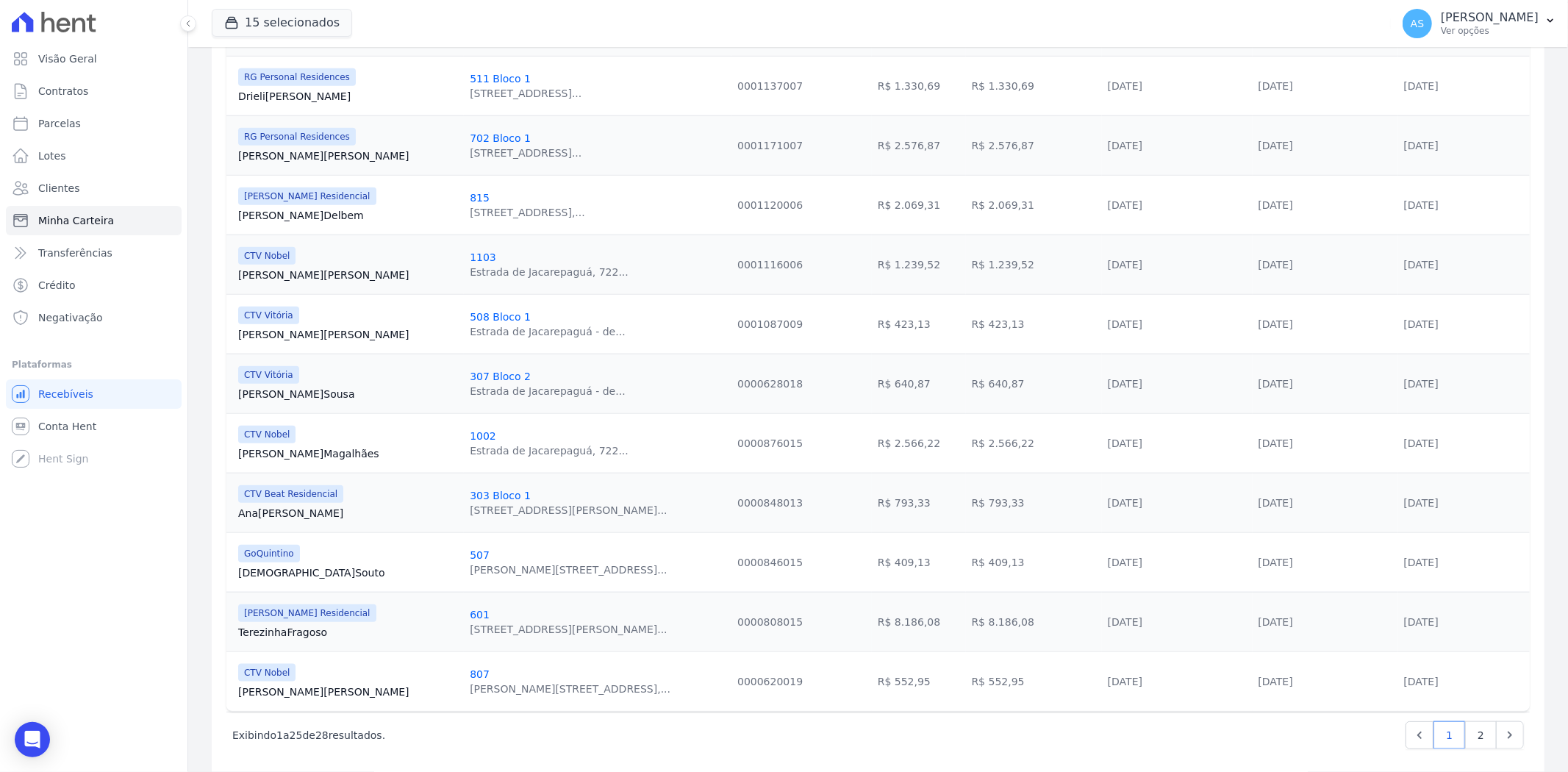
scroll to position [1201, 0]
